Goal: Check status

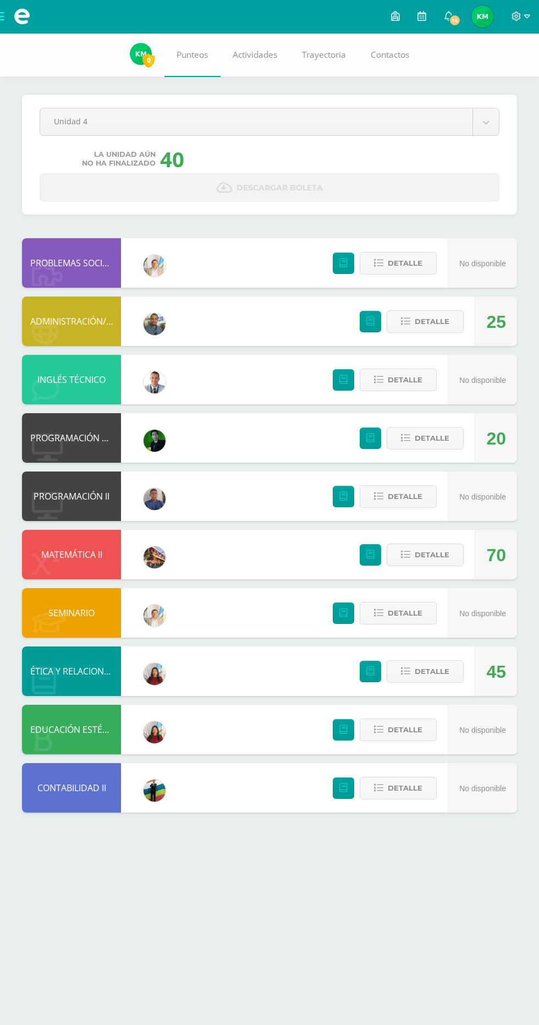
click at [508, 556] on div "70" at bounding box center [496, 555] width 42 height 50
click at [494, 549] on div "70" at bounding box center [496, 556] width 20 height 50
click at [420, 554] on span "Detalle" at bounding box center [432, 555] width 35 height 20
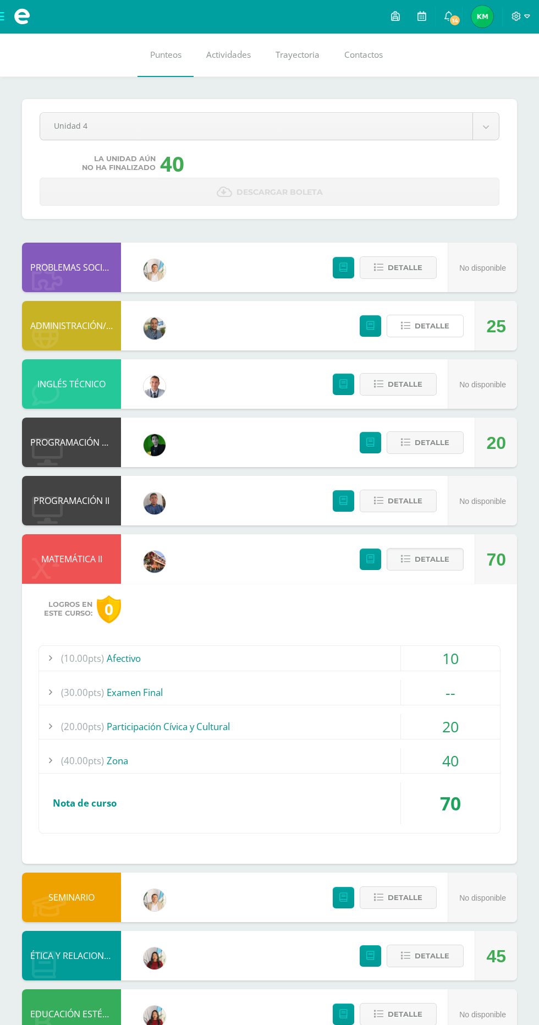
click at [405, 325] on icon at bounding box center [405, 325] width 9 height 9
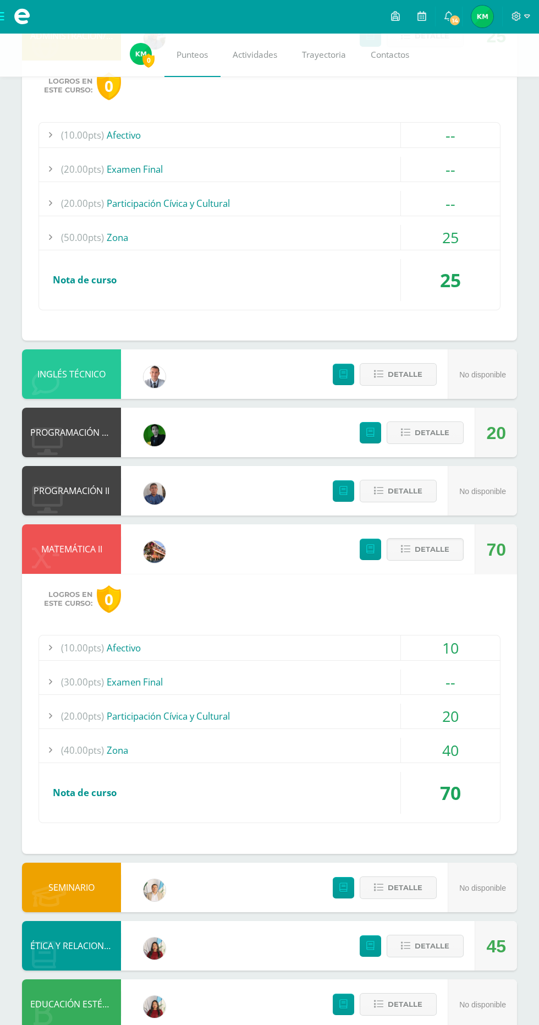
scroll to position [254, 0]
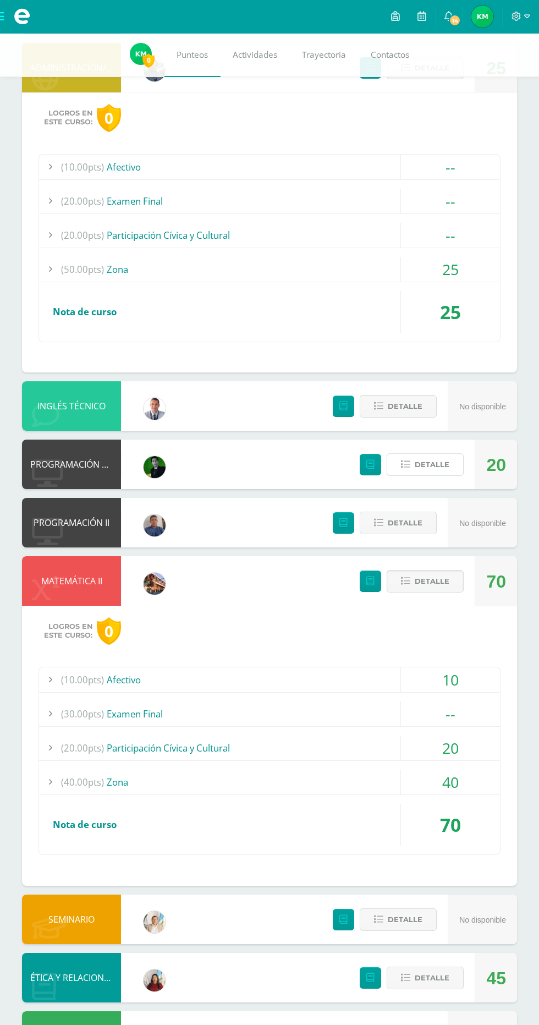
click at [405, 464] on icon at bounding box center [405, 464] width 9 height 9
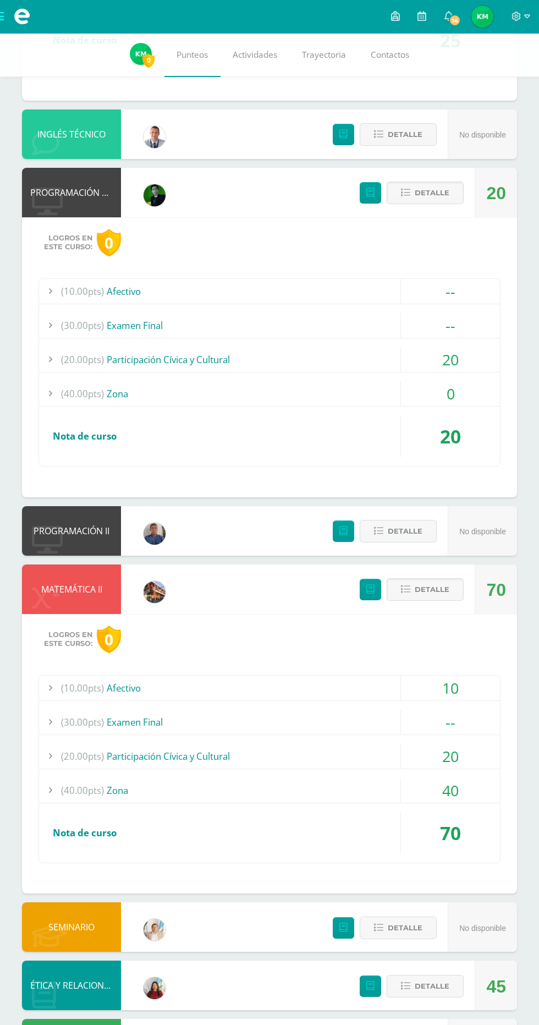
scroll to position [566, 0]
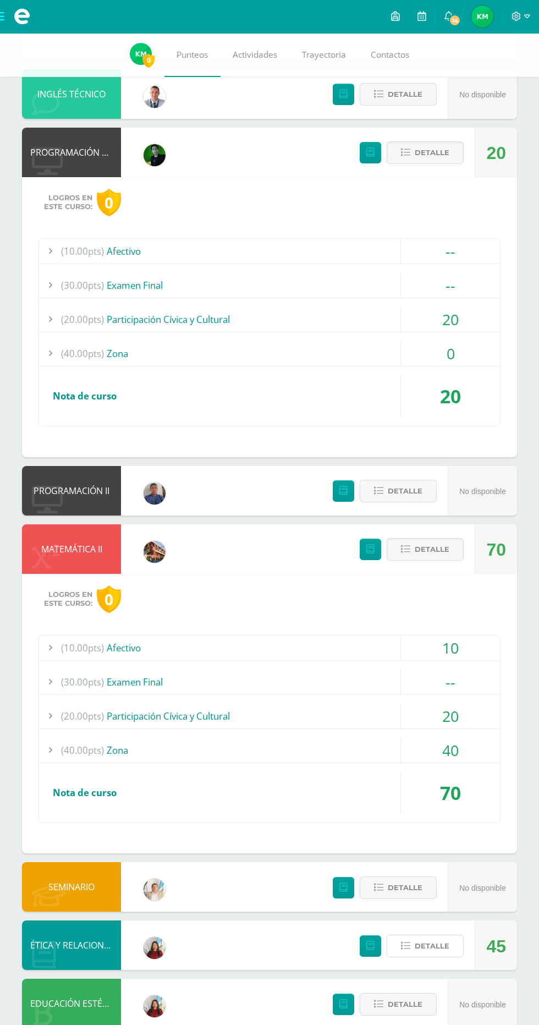
click at [411, 948] on button "Detalle" at bounding box center [425, 946] width 77 height 23
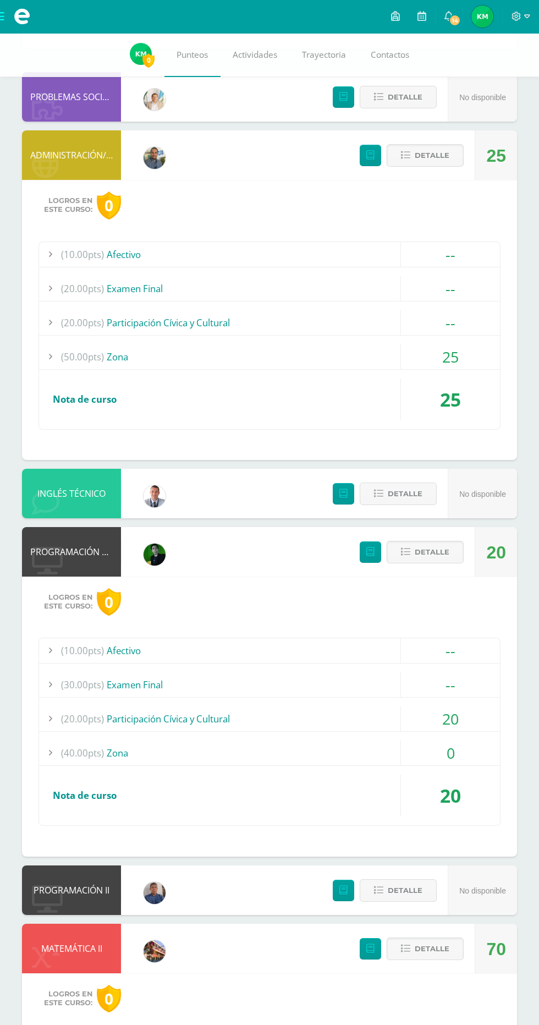
scroll to position [94, 0]
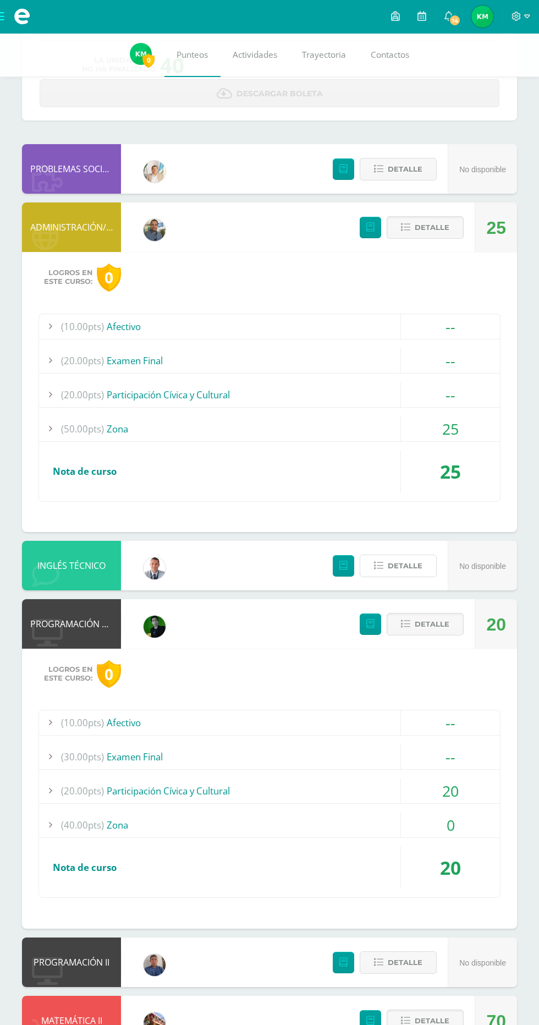
click at [376, 566] on icon at bounding box center [378, 565] width 9 height 9
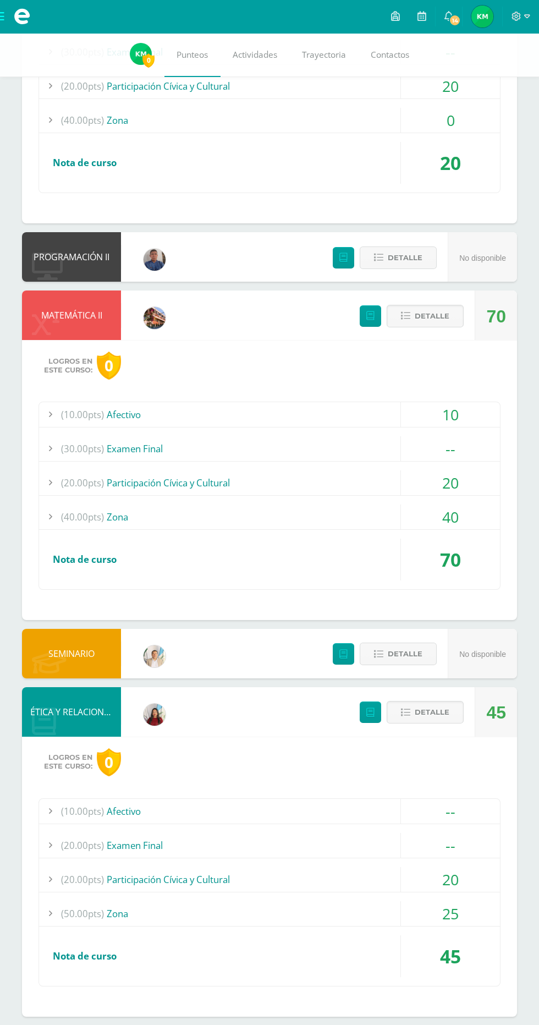
scroll to position [1125, 0]
